Goal: Transaction & Acquisition: Purchase product/service

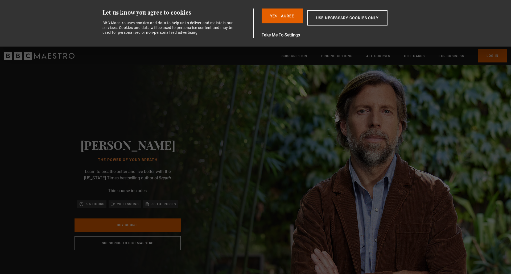
click at [286, 37] on button "Take Me To Settings" at bounding box center [336, 35] width 151 height 6
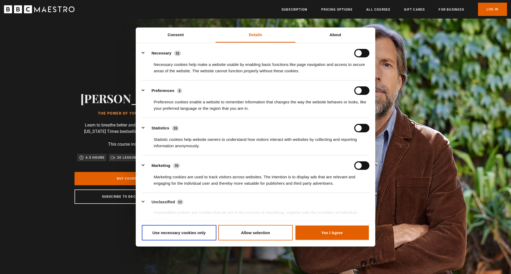
click at [358, 56] on form at bounding box center [361, 53] width 15 height 9
click at [266, 231] on button "Allow selection" at bounding box center [255, 232] width 74 height 15
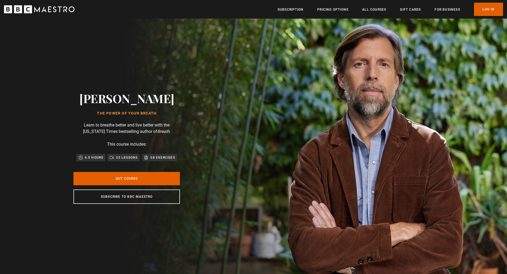
scroll to position [0, 139]
click at [365, 8] on link "All Courses" at bounding box center [374, 9] width 24 height 5
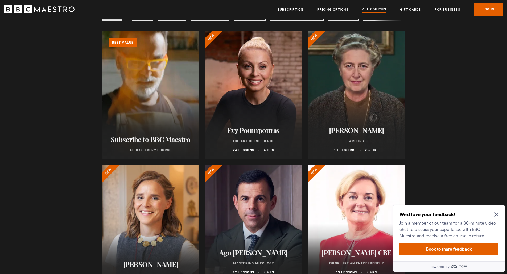
scroll to position [80, 0]
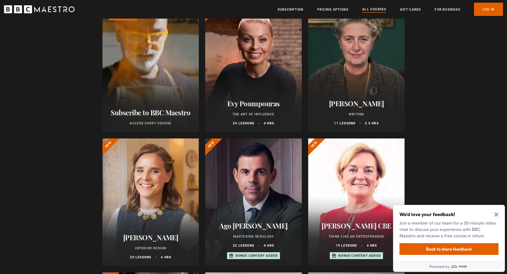
click at [495, 214] on icon "Close Maze Prompt" at bounding box center [496, 215] width 4 height 4
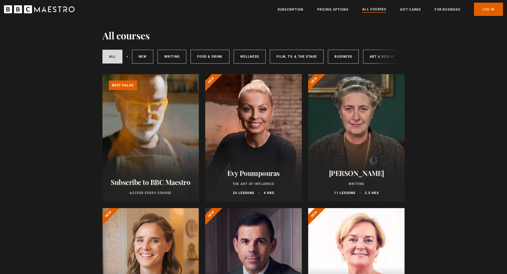
scroll to position [0, 0]
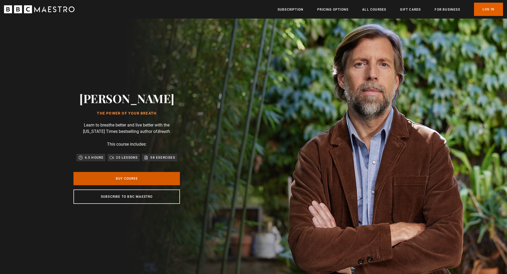
click at [124, 179] on link "Buy Course" at bounding box center [126, 178] width 106 height 13
